Goal: Task Accomplishment & Management: Use online tool/utility

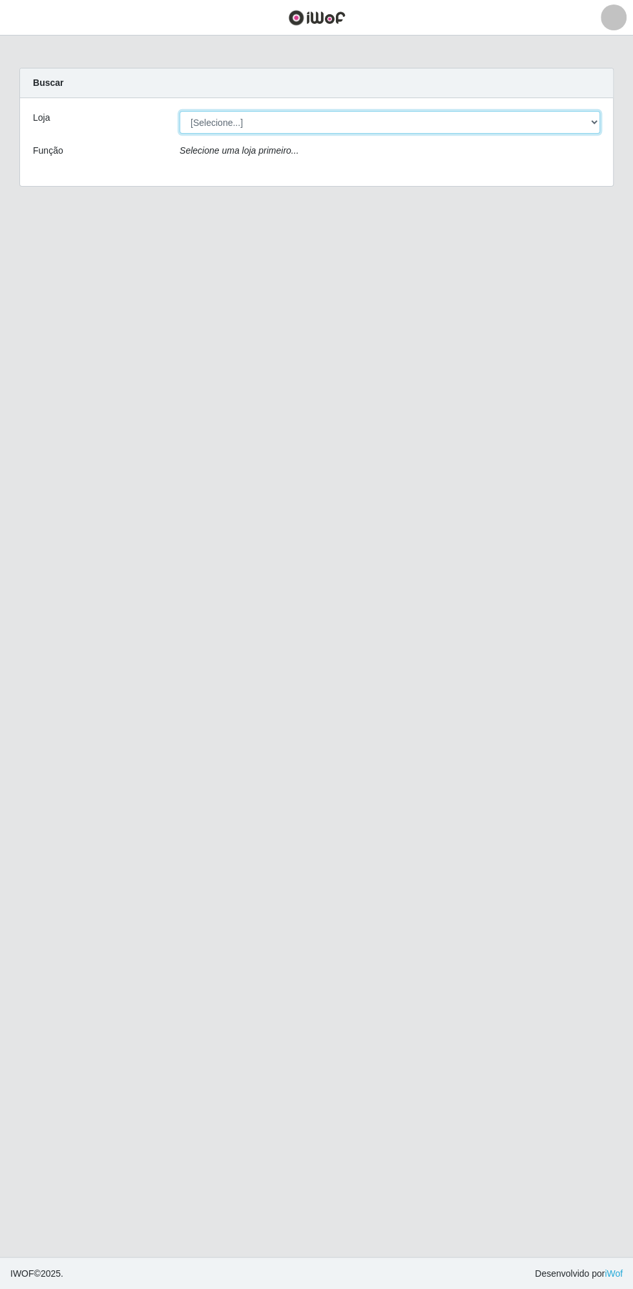
click at [271, 118] on select "[Selecione...] Extrabom - Loja 13 [GEOGRAPHIC_DATA]" at bounding box center [389, 122] width 420 height 23
select select "436"
click at [179, 111] on select "[Selecione...] Extrabom - Loja 13 [GEOGRAPHIC_DATA]" at bounding box center [389, 122] width 420 height 23
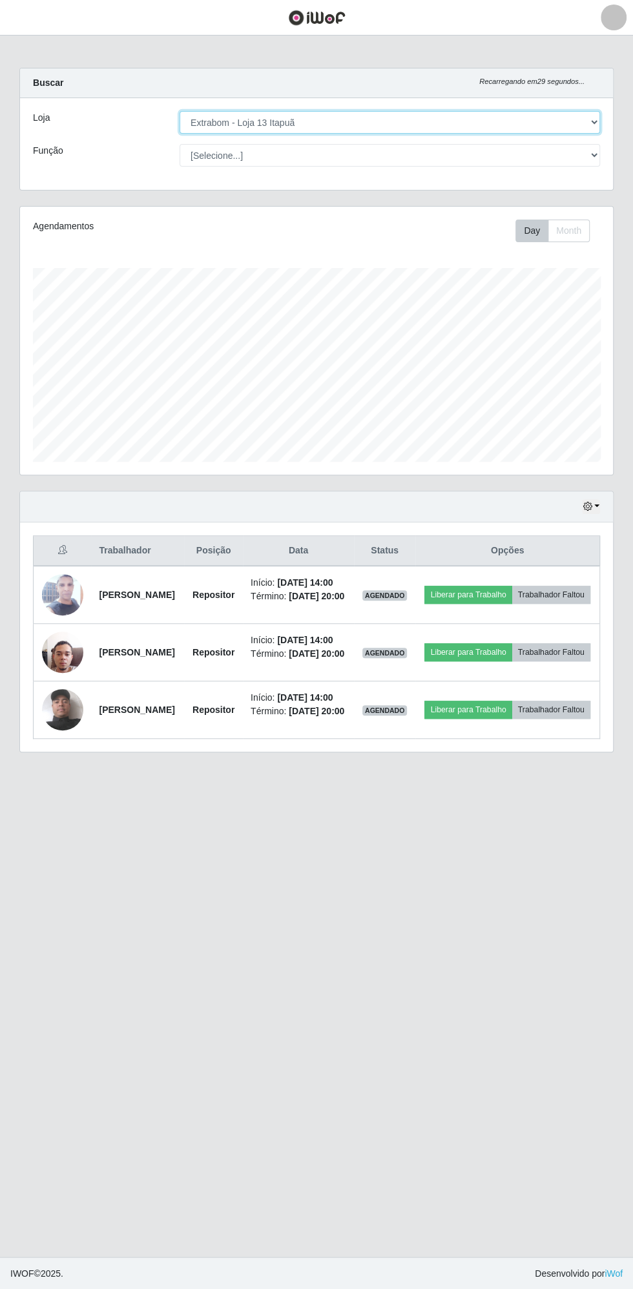
scroll to position [267, 593]
click at [596, 500] on button "button" at bounding box center [591, 506] width 18 height 15
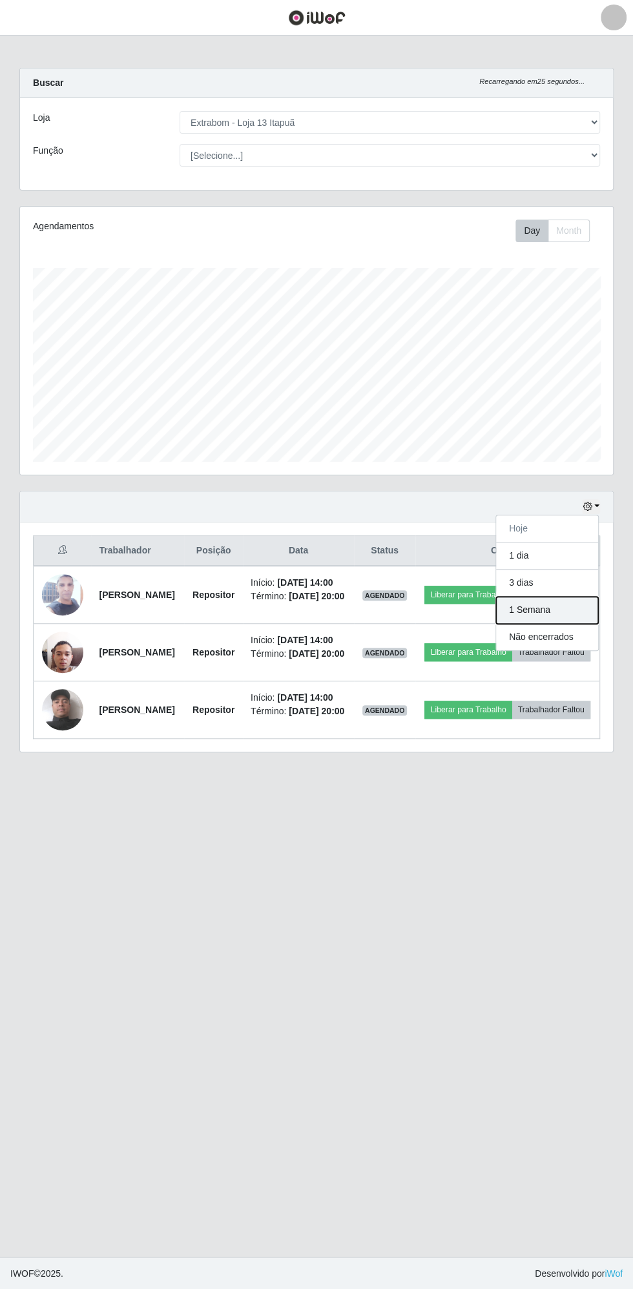
click at [530, 602] on button "1 Semana" at bounding box center [547, 610] width 102 height 27
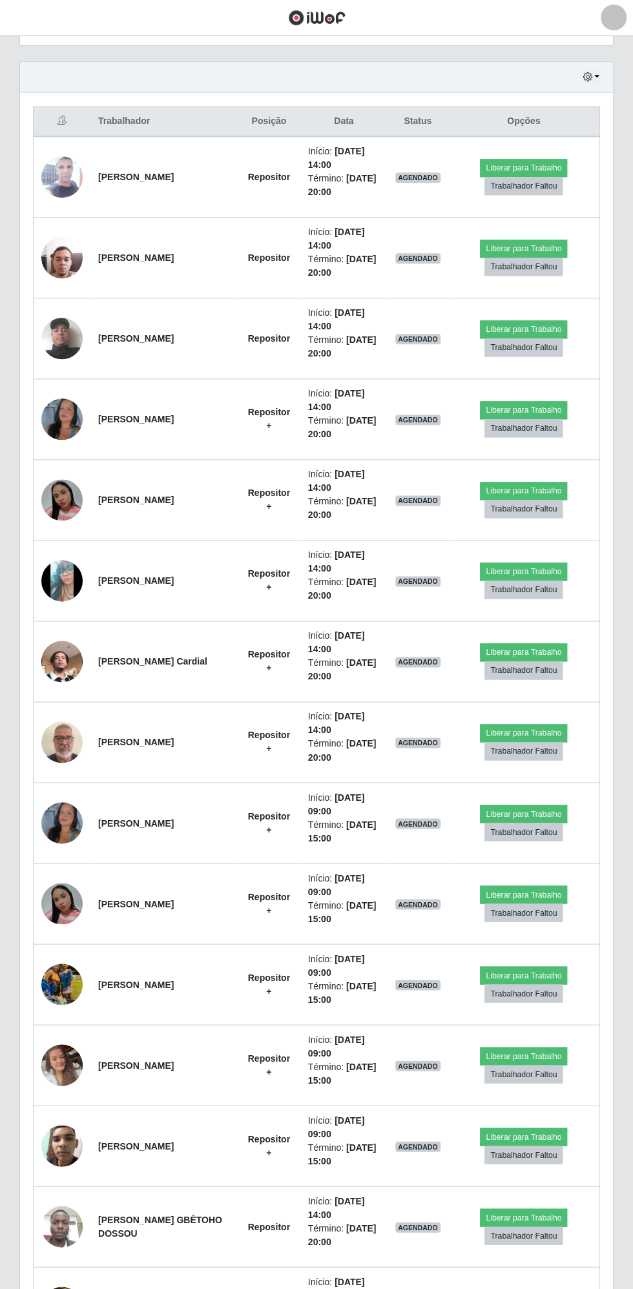
scroll to position [440, 0]
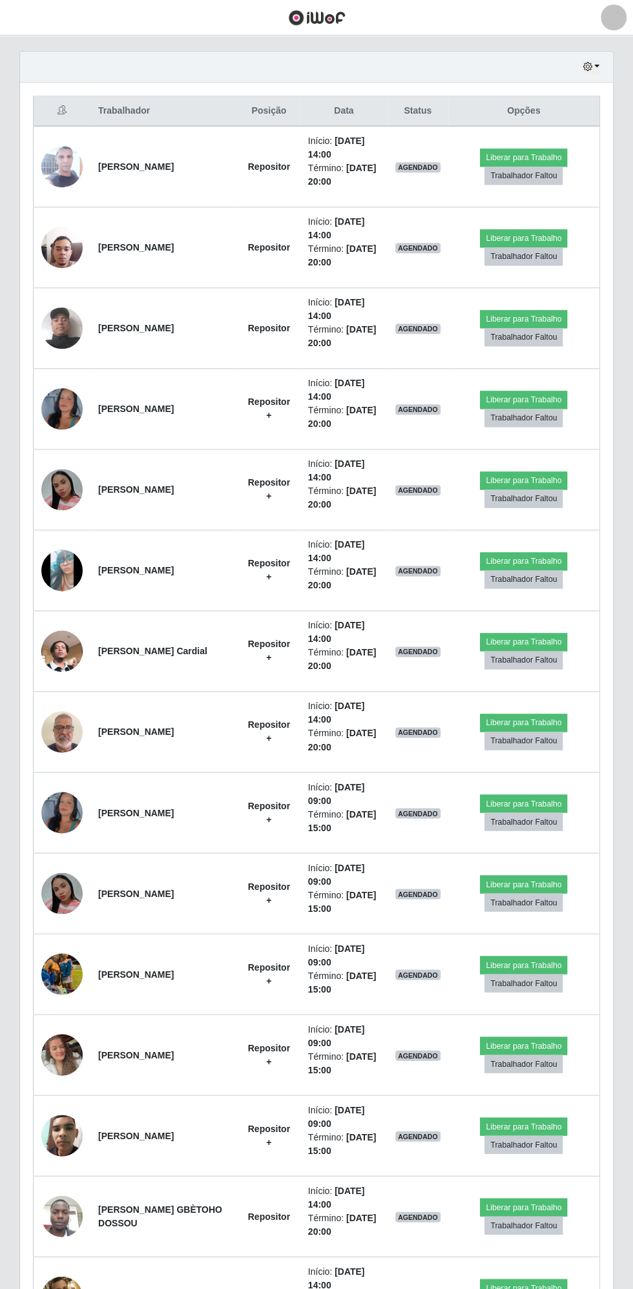
click at [65, 1054] on img at bounding box center [61, 1055] width 41 height 74
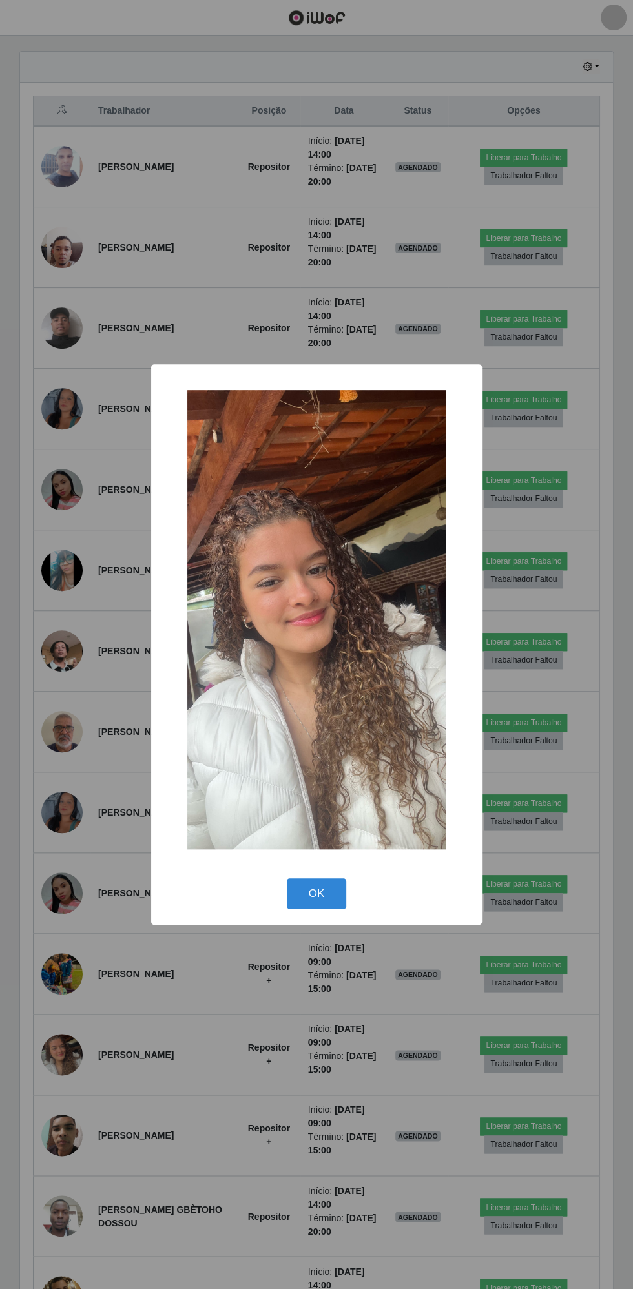
click at [316, 892] on button "OK" at bounding box center [317, 893] width 60 height 30
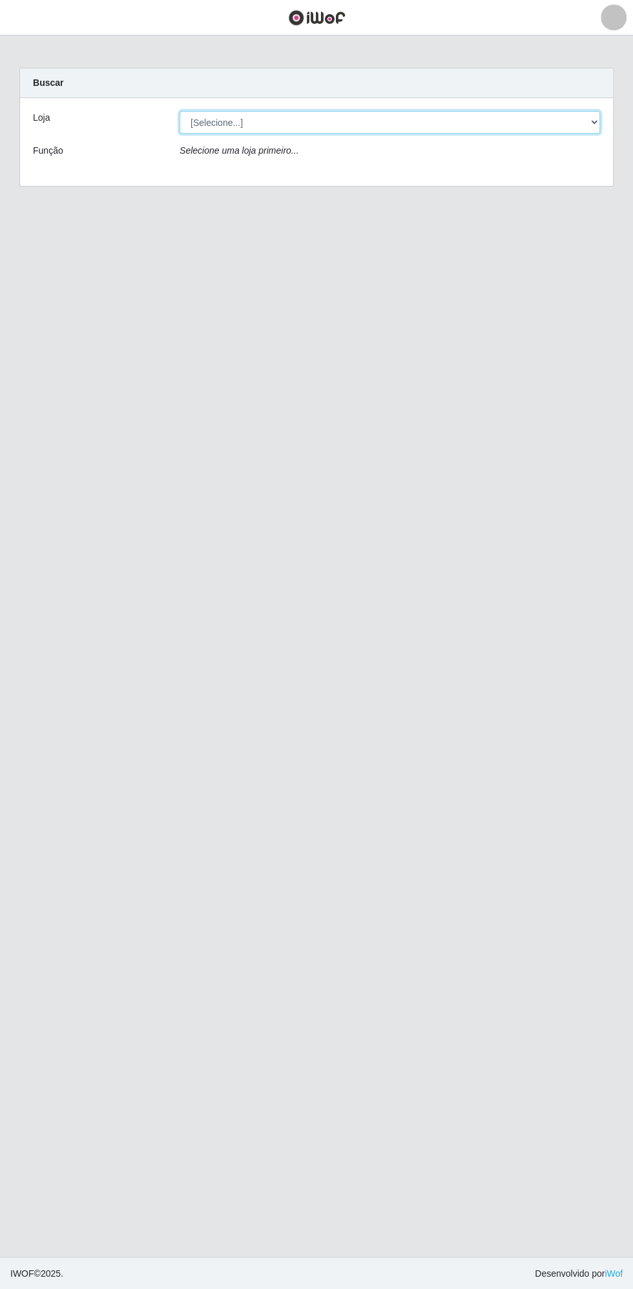
click at [260, 121] on select "[Selecione...] Extrabom - Loja 13 [GEOGRAPHIC_DATA]" at bounding box center [389, 122] width 420 height 23
select select "436"
click at [179, 111] on select "[Selecione...] Extrabom - Loja 13 [GEOGRAPHIC_DATA]" at bounding box center [389, 122] width 420 height 23
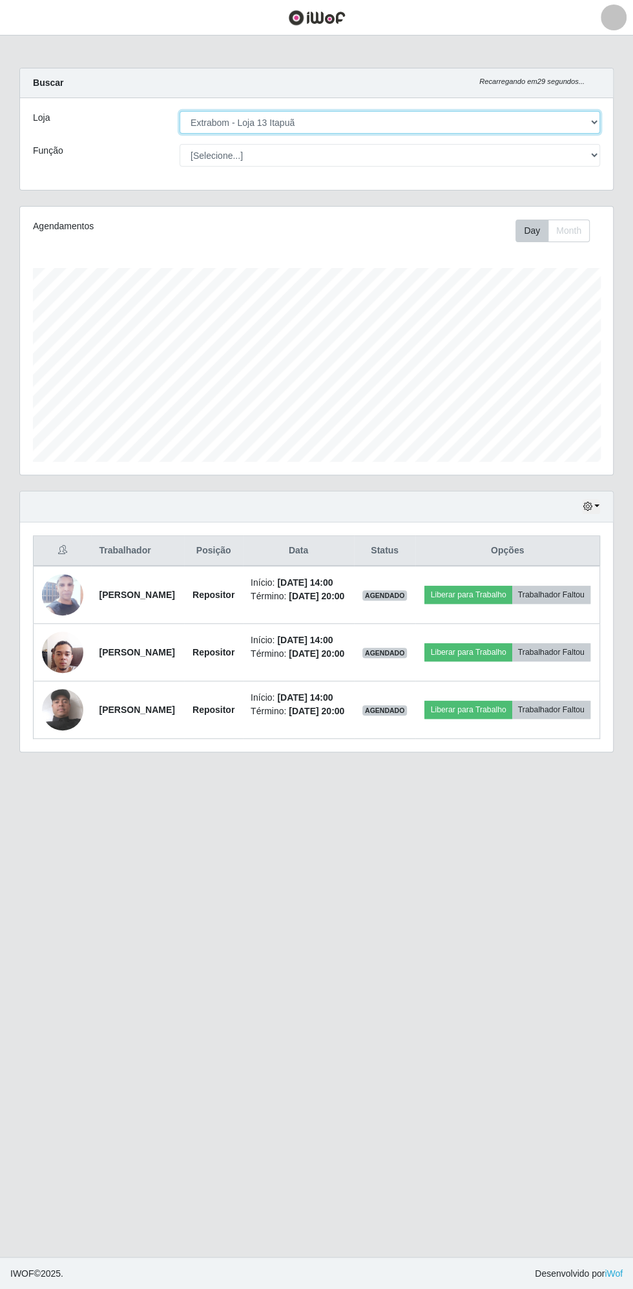
scroll to position [267, 593]
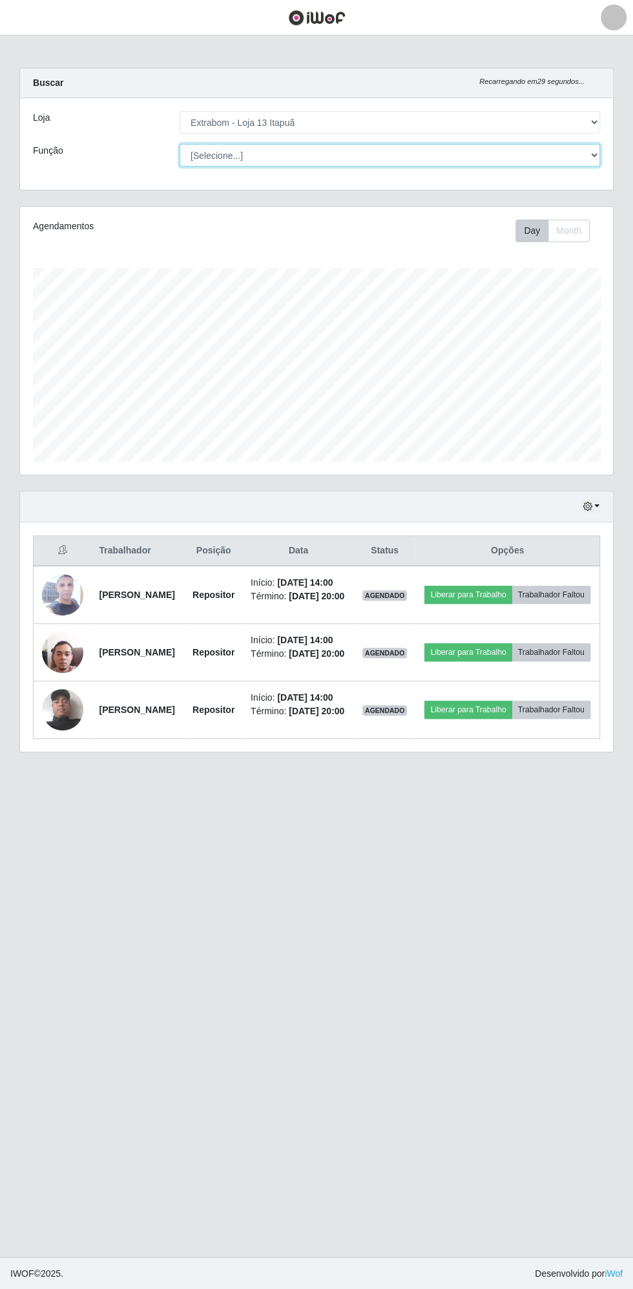
click at [596, 150] on select "[Selecione...] Carregador e Descarregador de Caminhão Carregador e Descarregado…" at bounding box center [389, 155] width 420 height 23
click at [179, 144] on select "[Selecione...] Carregador e Descarregador de Caminhão Carregador e Descarregado…" at bounding box center [389, 155] width 420 height 23
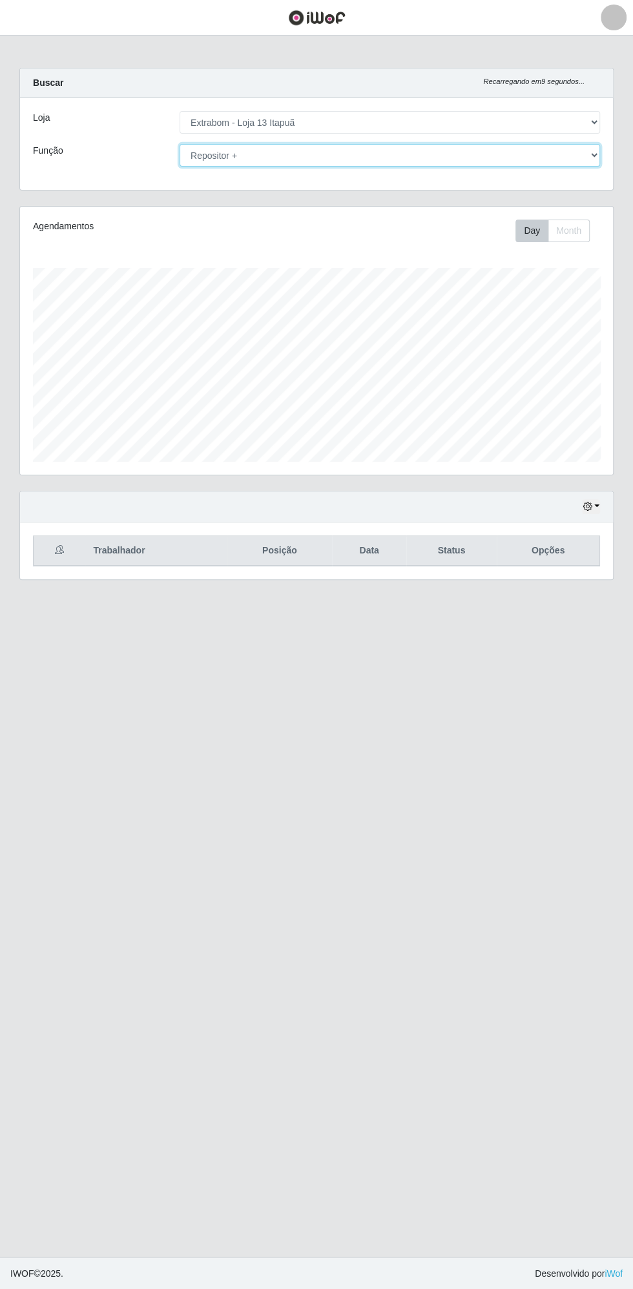
click at [271, 156] on select "[Selecione...] Carregador e Descarregador de Caminhão Carregador e Descarregado…" at bounding box center [389, 155] width 420 height 23
select select "24"
click at [179, 144] on select "[Selecione...] Carregador e Descarregador de Caminhão Carregador e Descarregado…" at bounding box center [389, 155] width 420 height 23
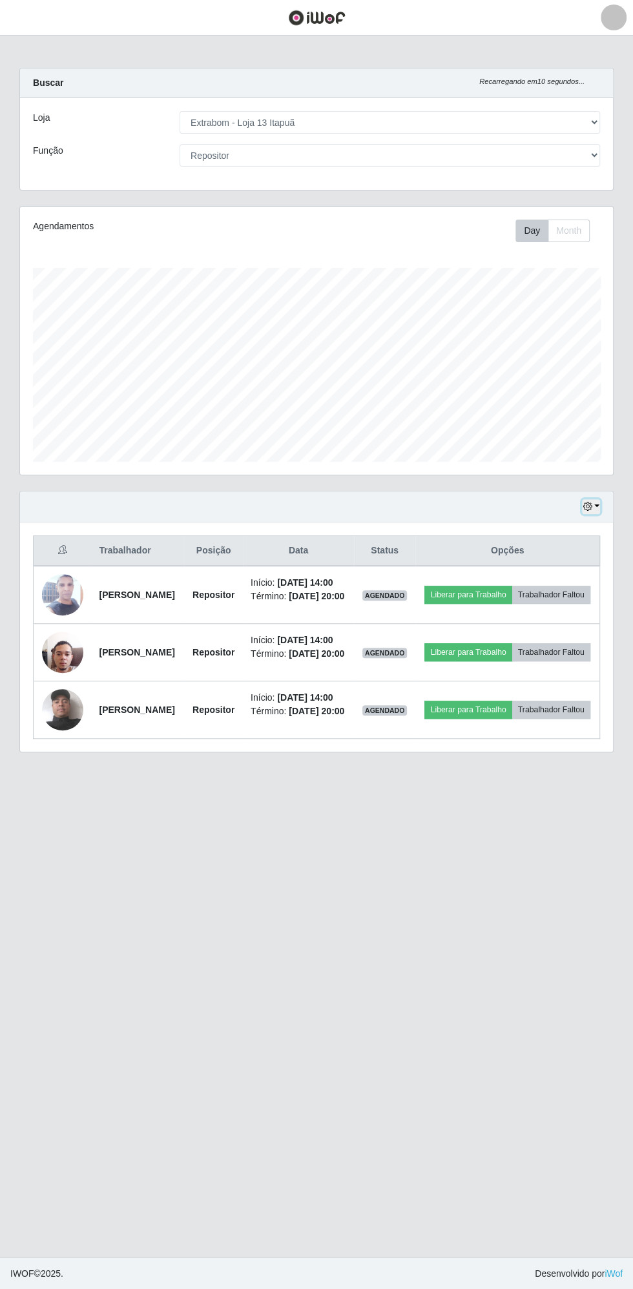
click at [591, 505] on icon "button" at bounding box center [586, 506] width 9 height 9
click at [530, 606] on button "1 Semana" at bounding box center [547, 610] width 102 height 27
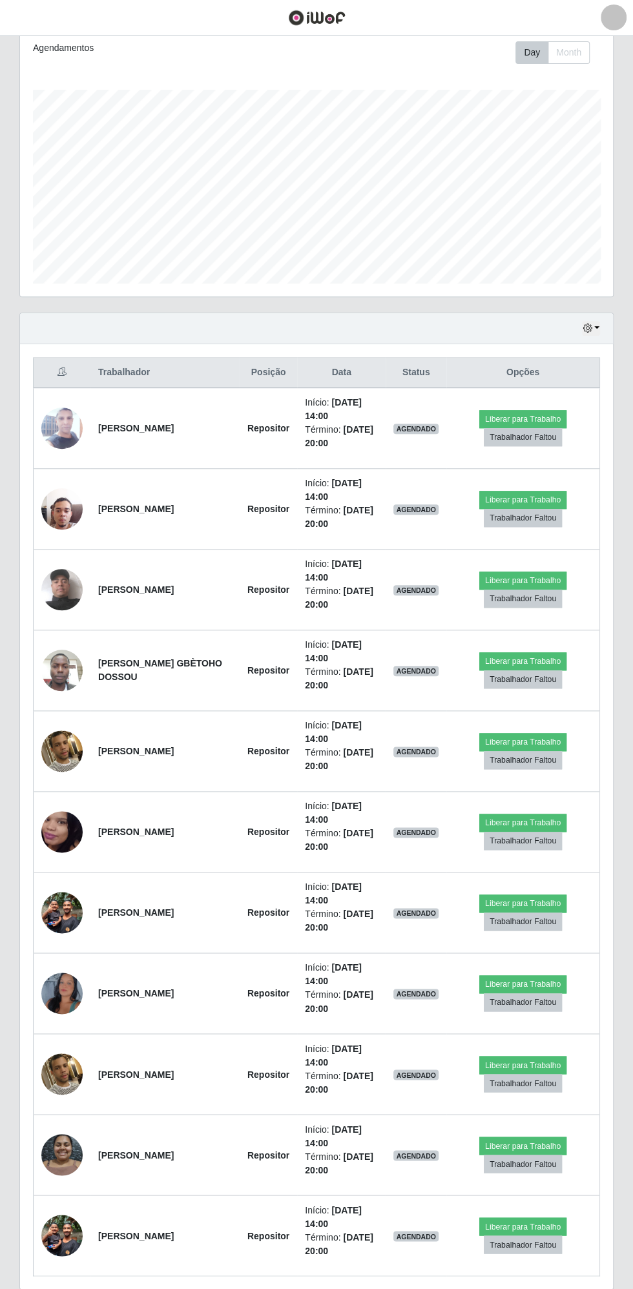
scroll to position [219, 0]
